Goal: Check status: Check status

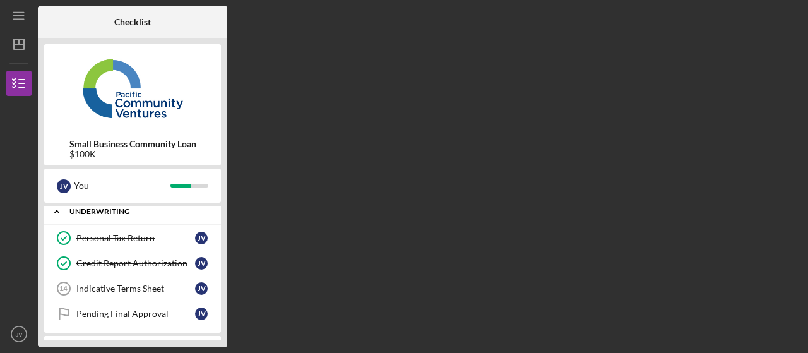
scroll to position [88, 0]
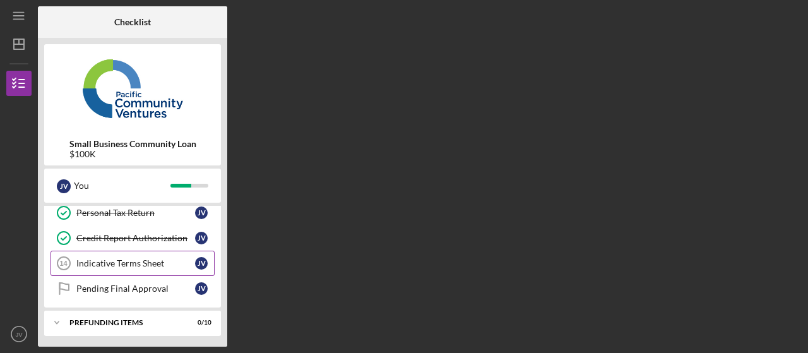
click at [129, 264] on div "Indicative Terms Sheet" at bounding box center [135, 263] width 119 height 10
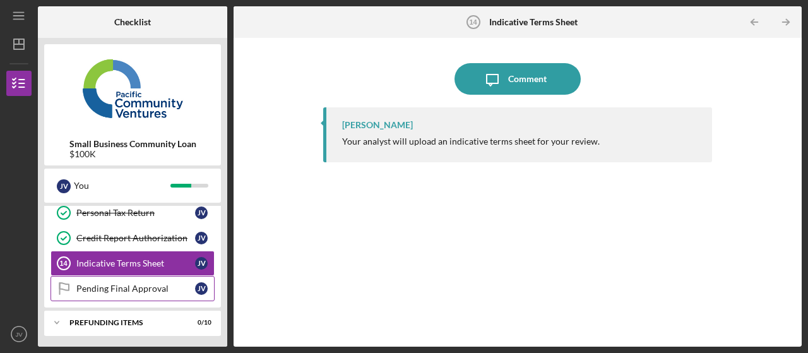
click at [119, 287] on div "Pending Final Approval" at bounding box center [135, 288] width 119 height 10
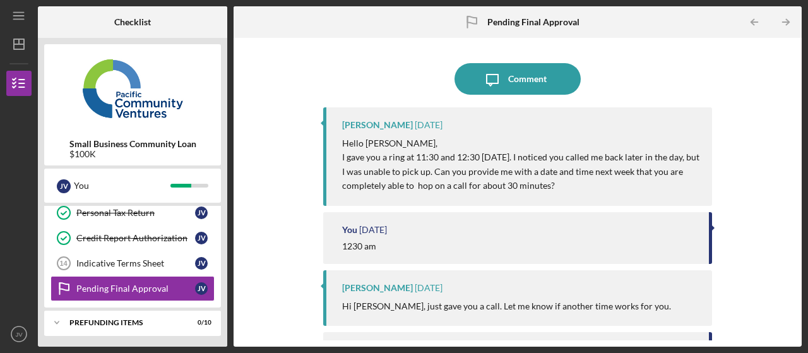
scroll to position [63, 0]
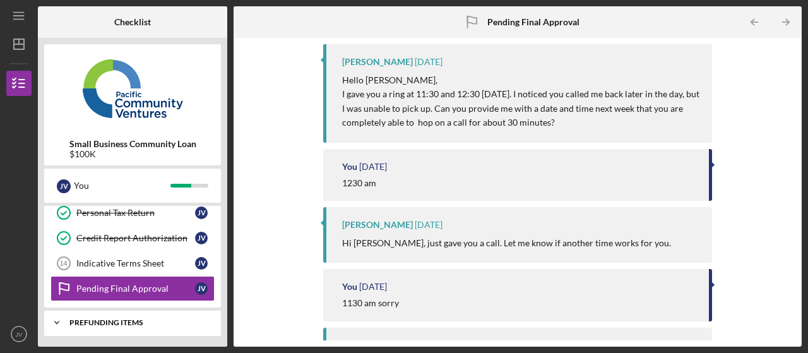
click at [115, 320] on div "Prefunding Items" at bounding box center [137, 323] width 136 height 8
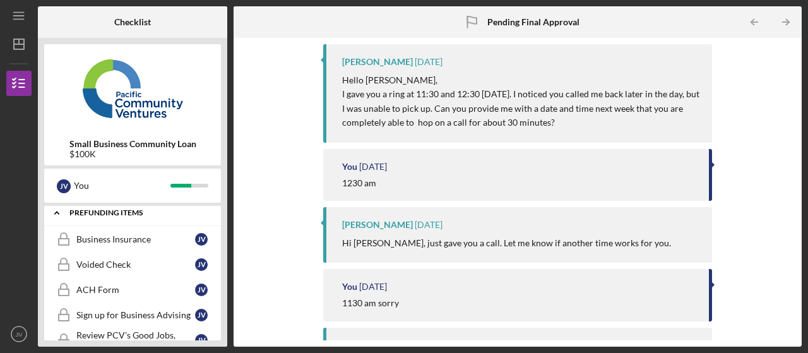
scroll to position [215, 0]
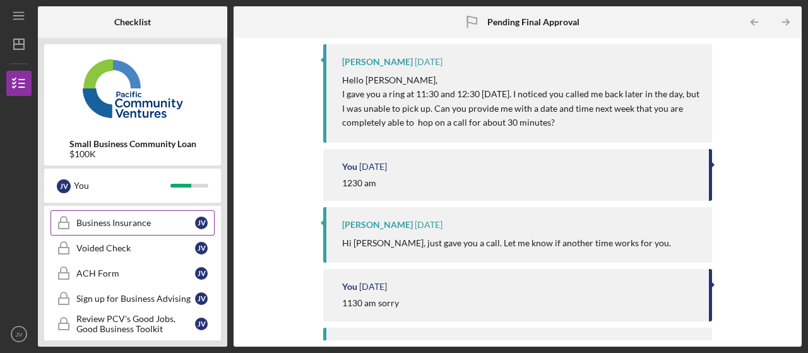
click at [121, 222] on div "Business Insurance" at bounding box center [135, 223] width 119 height 10
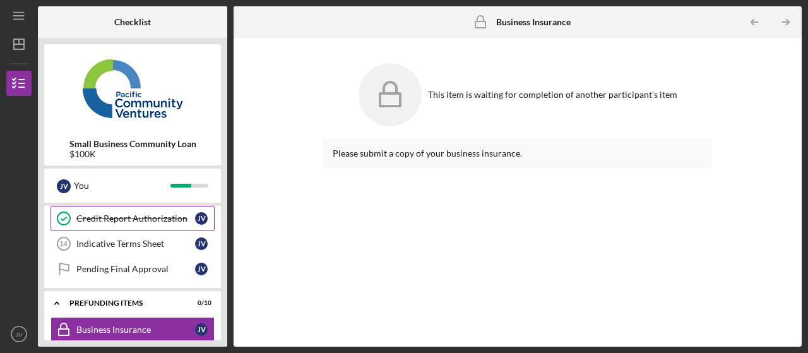
scroll to position [88, 0]
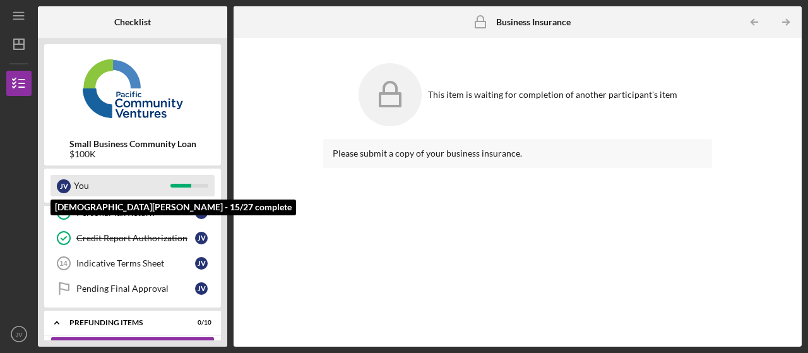
click at [123, 182] on div "You" at bounding box center [122, 185] width 97 height 21
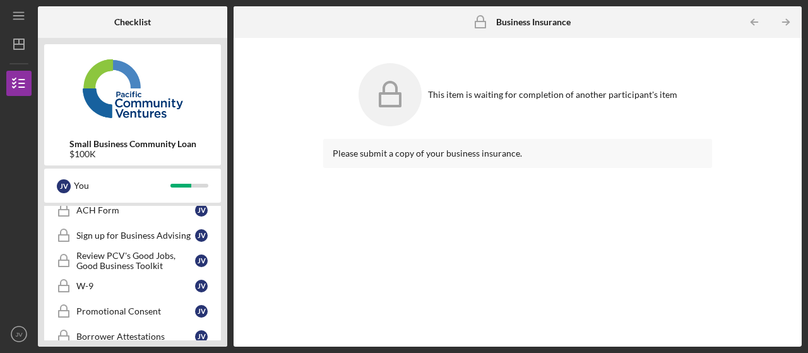
scroll to position [341, 0]
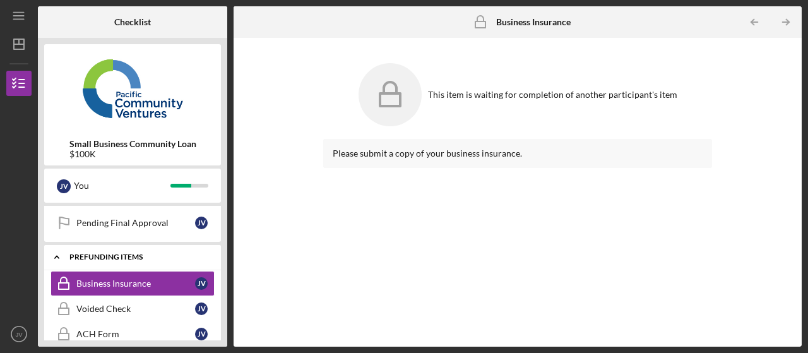
click at [116, 259] on div "Icon/Expander Prefunding Items 0 / 10" at bounding box center [132, 257] width 177 height 26
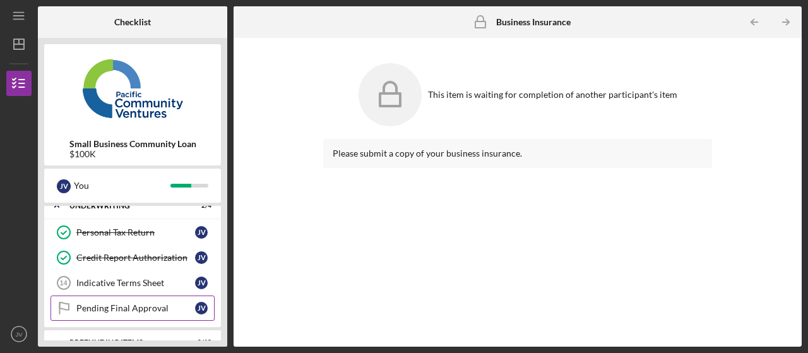
scroll to position [88, 0]
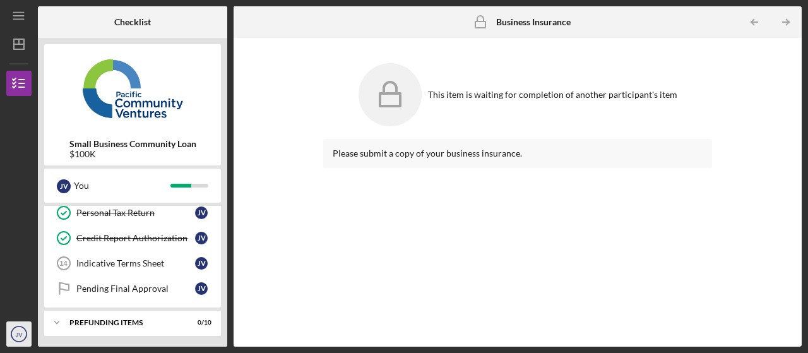
click at [24, 331] on icon "JV" at bounding box center [18, 334] width 25 height 32
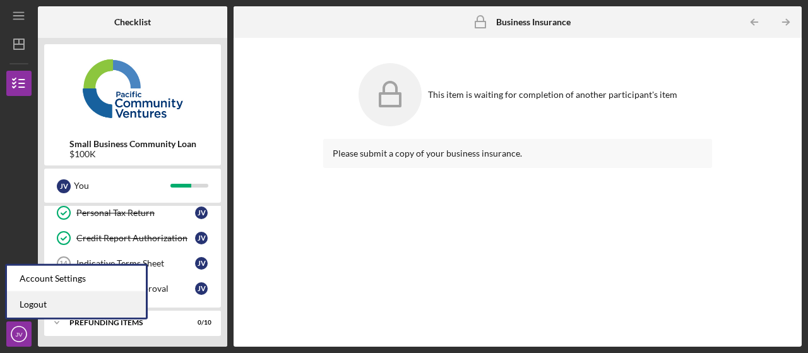
click at [39, 308] on link "Logout" at bounding box center [76, 305] width 139 height 26
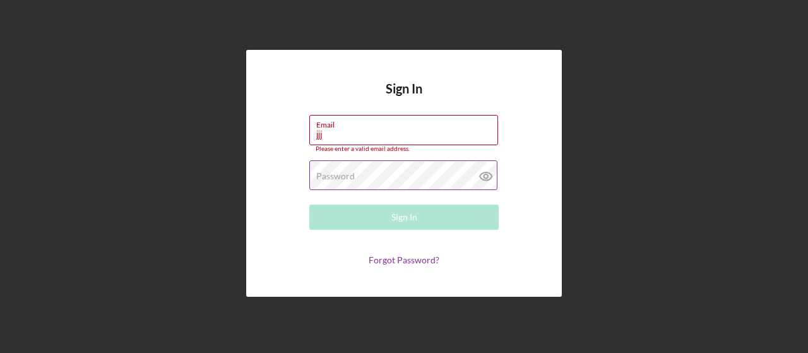
type input "[EMAIL_ADDRESS][DOMAIN_NAME]"
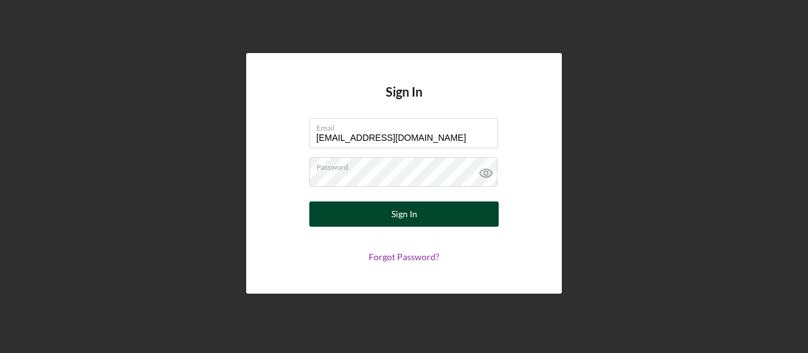
click at [400, 220] on div "Sign In" at bounding box center [404, 213] width 26 height 25
